Goal: Information Seeking & Learning: Learn about a topic

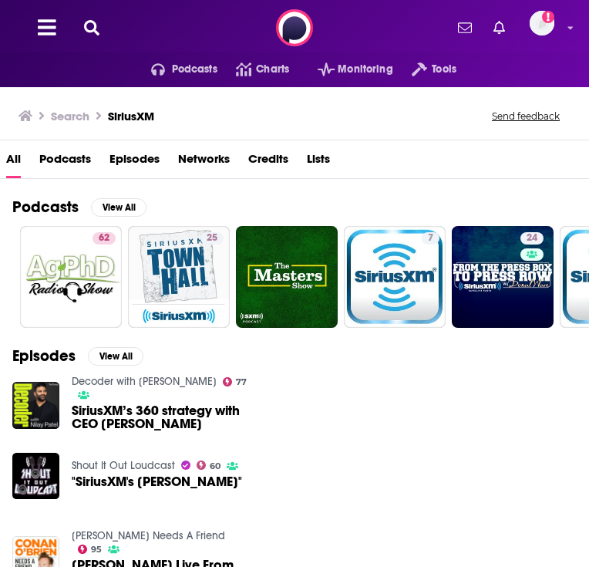
click at [96, 22] on icon at bounding box center [91, 27] width 15 height 15
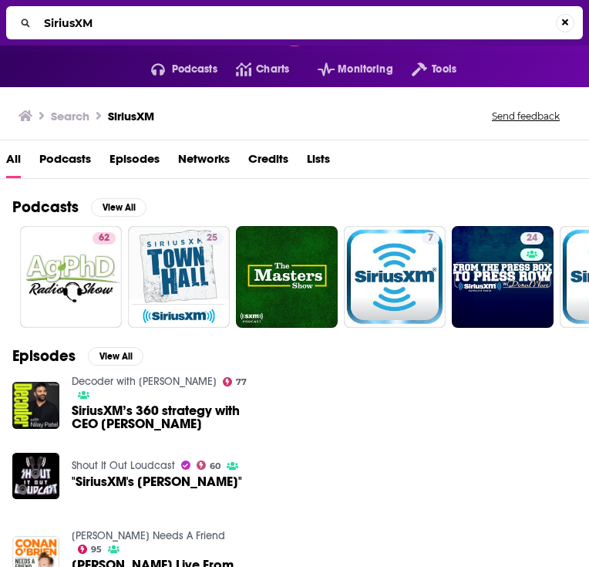
drag, startPoint x: 116, startPoint y: 23, endPoint x: -2, endPoint y: 23, distance: 117.2
click at [0, 23] on html "Podcasts Features Solutions Account Company Resources Say Hello </> Developer A…" at bounding box center [294, 283] width 589 height 567
click at [66, 22] on input "SiriusXM" at bounding box center [297, 23] width 518 height 25
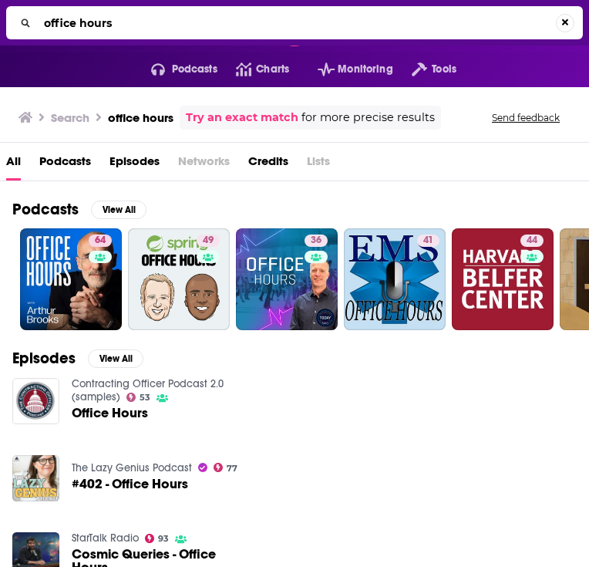
click at [151, 18] on input "office hours" at bounding box center [297, 23] width 518 height 25
type input "office hours [PERSON_NAME]"
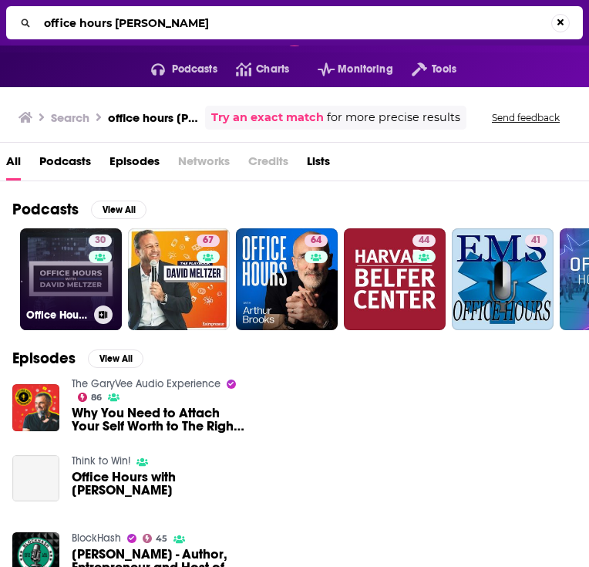
click at [50, 286] on link "30 Office Hours with [PERSON_NAME]" at bounding box center [71, 279] width 102 height 102
